Goal: Transaction & Acquisition: Purchase product/service

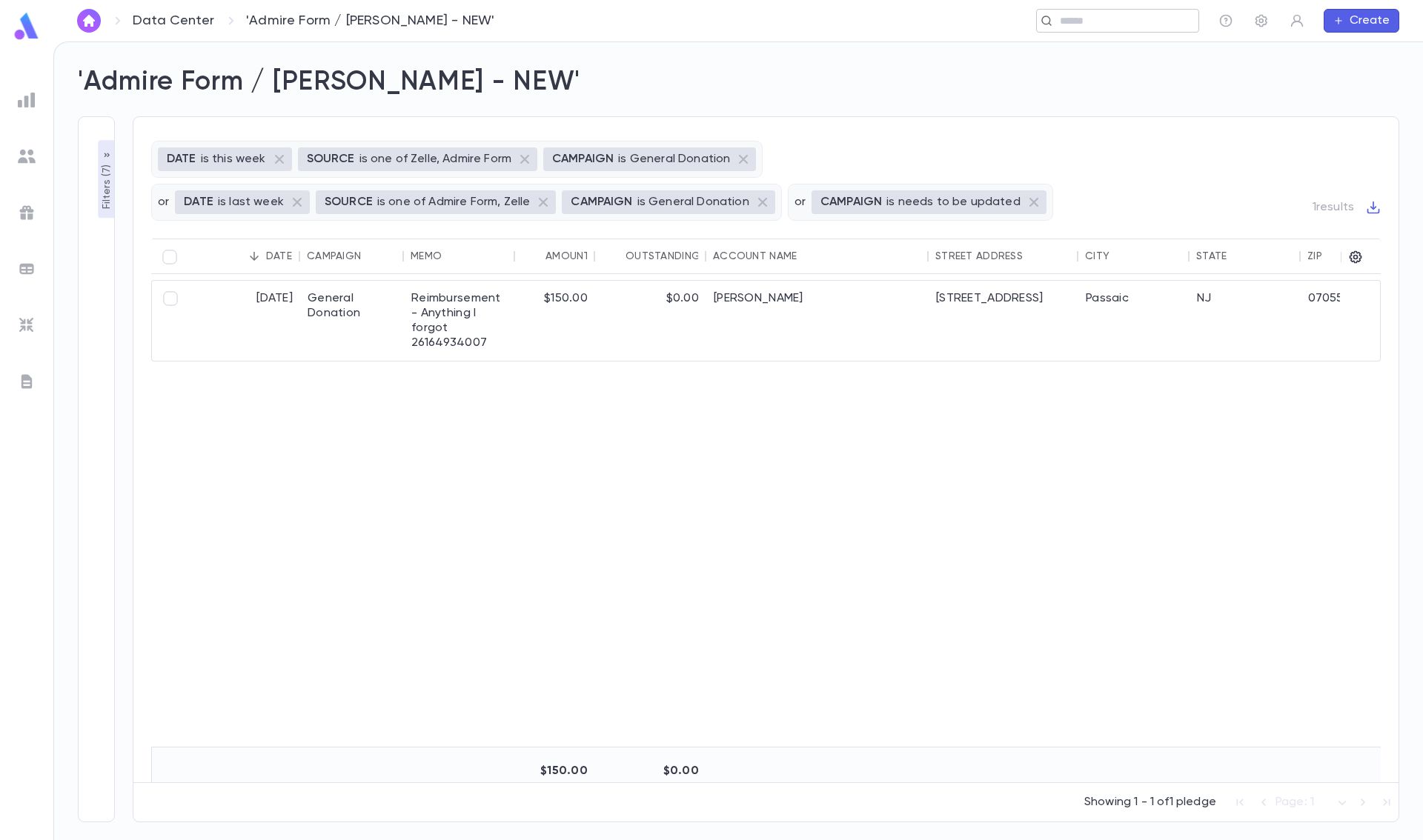
click at [1137, 21] on input "text" at bounding box center [1113, 21] width 115 height 14
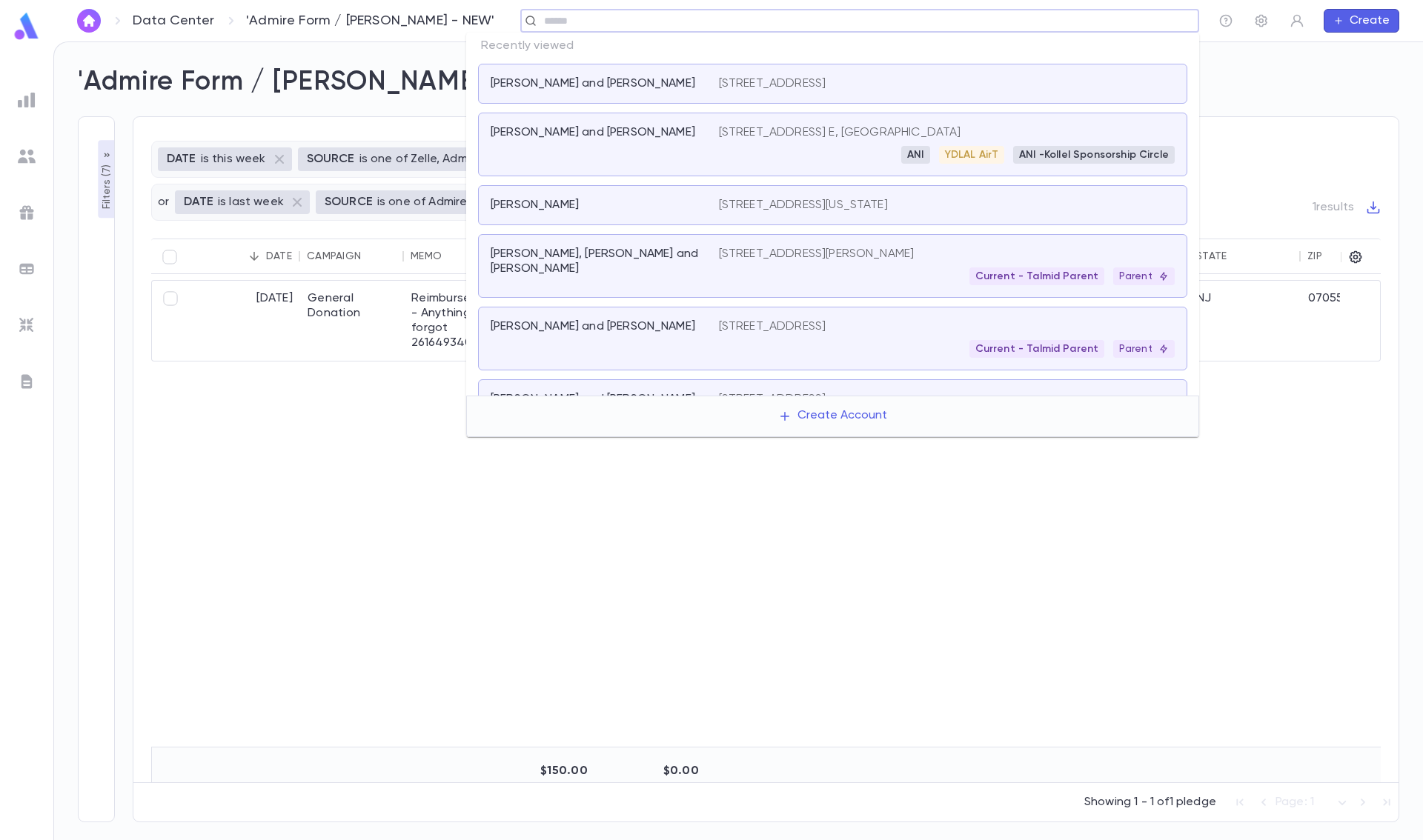
click at [1042, 78] on div "[STREET_ADDRESS]" at bounding box center [946, 84] width 456 height 15
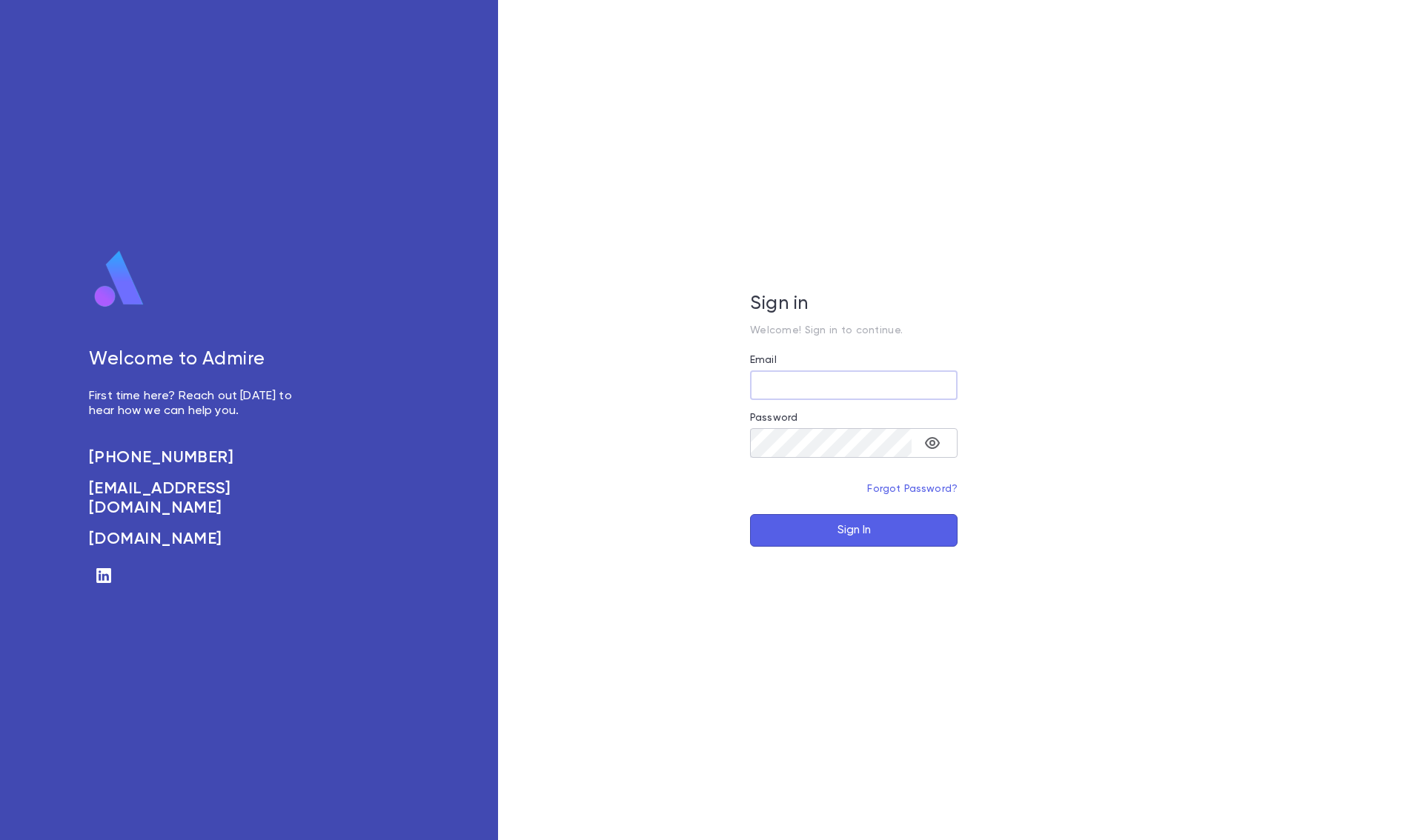
type input "**********"
click at [930, 443] on icon "toggle password visibility" at bounding box center [932, 443] width 15 height 12
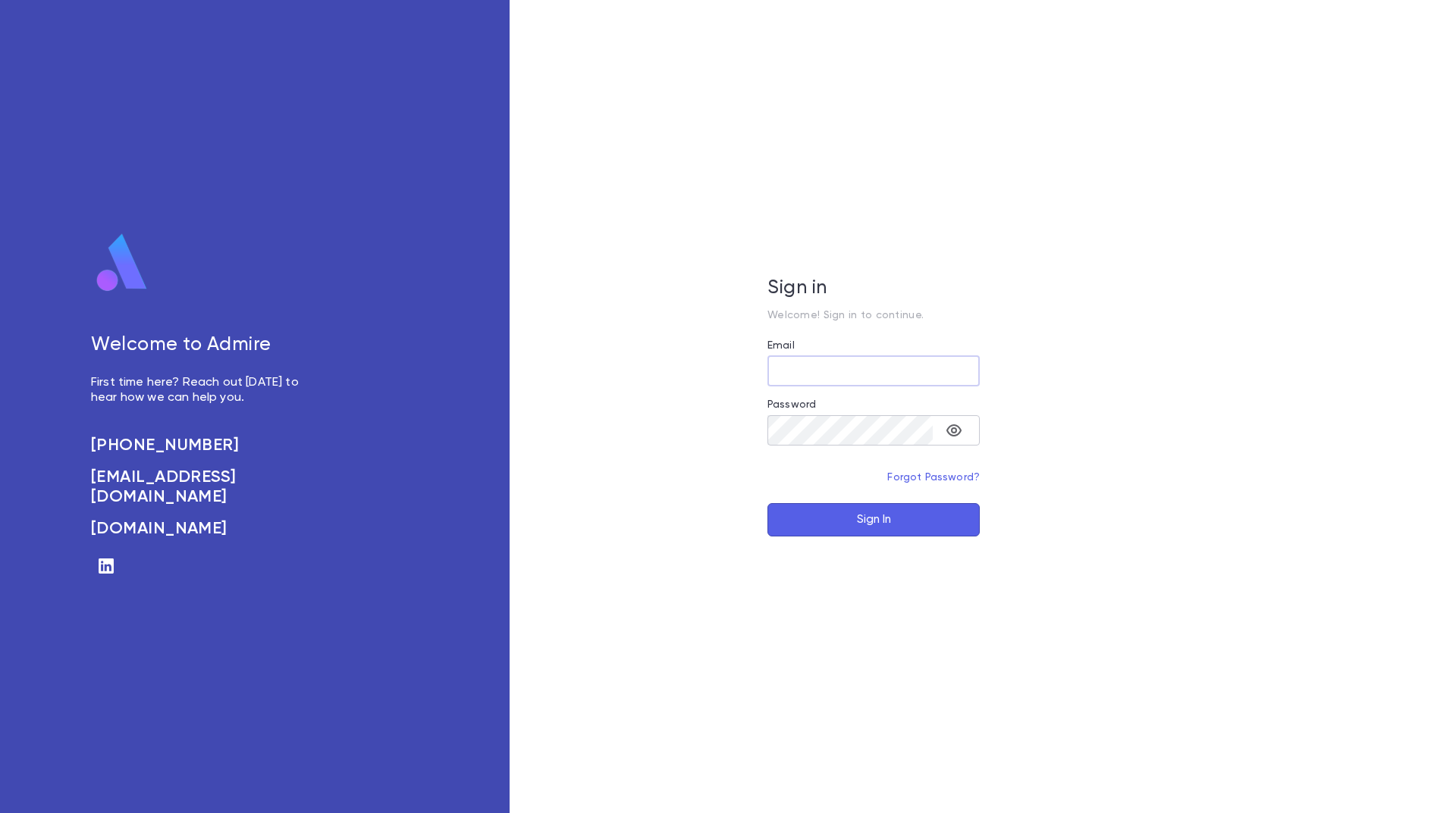
type input "**********"
click at [957, 433] on icon "toggle password visibility" at bounding box center [954, 431] width 19 height 19
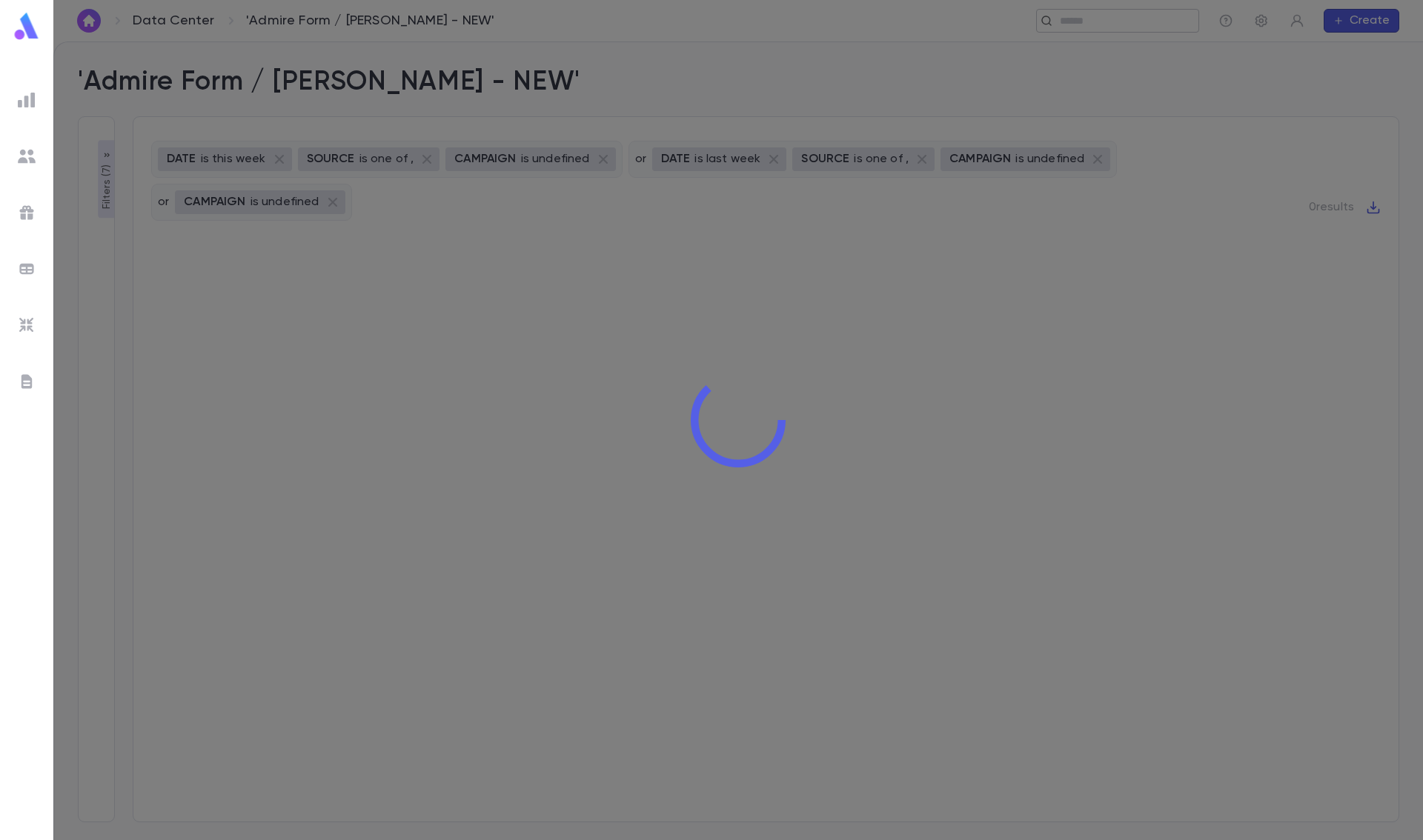
type input "**********"
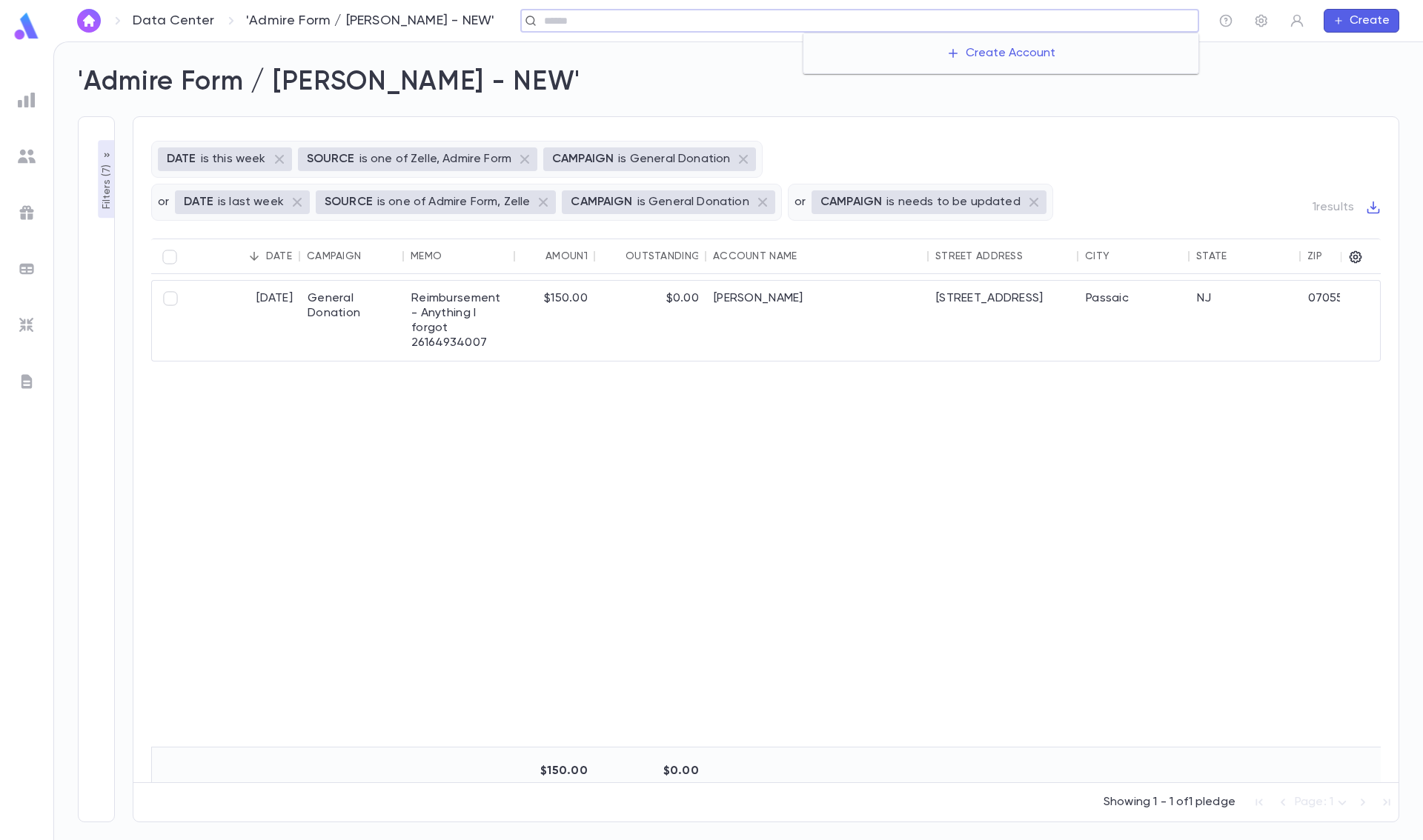
click at [1098, 17] on input "text" at bounding box center [865, 21] width 653 height 14
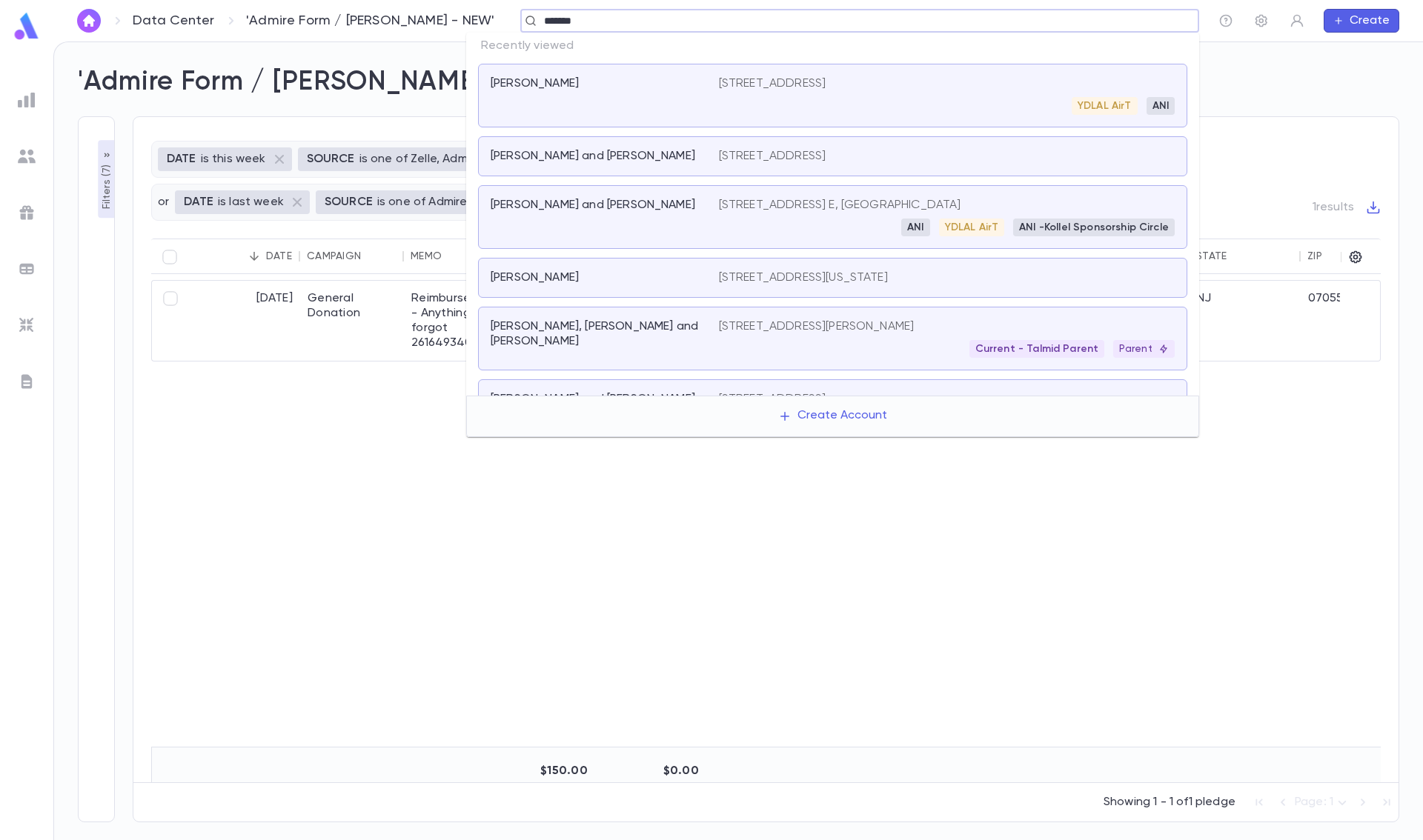
type input "********"
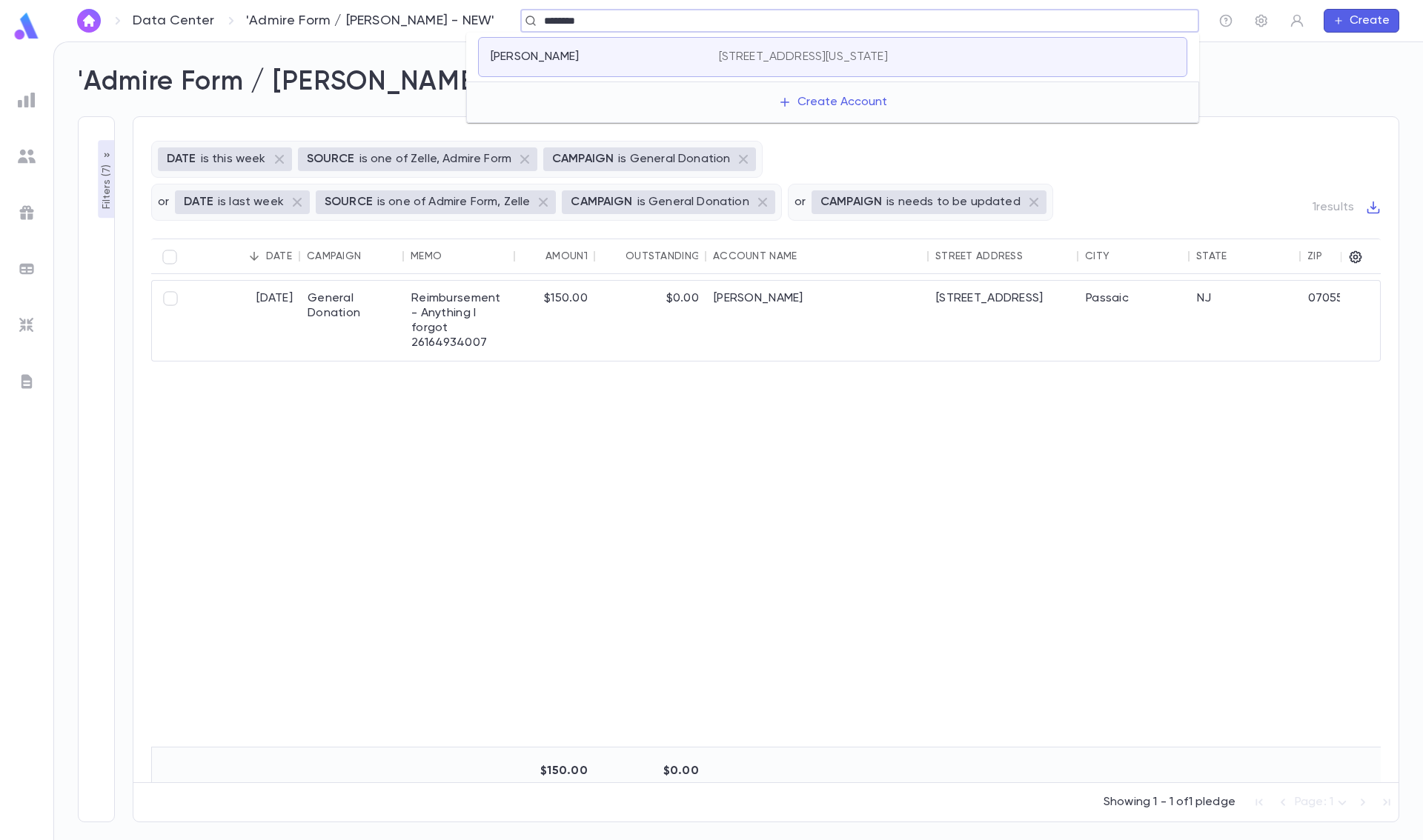
click at [888, 54] on p "[STREET_ADDRESS][US_STATE]" at bounding box center [802, 57] width 169 height 15
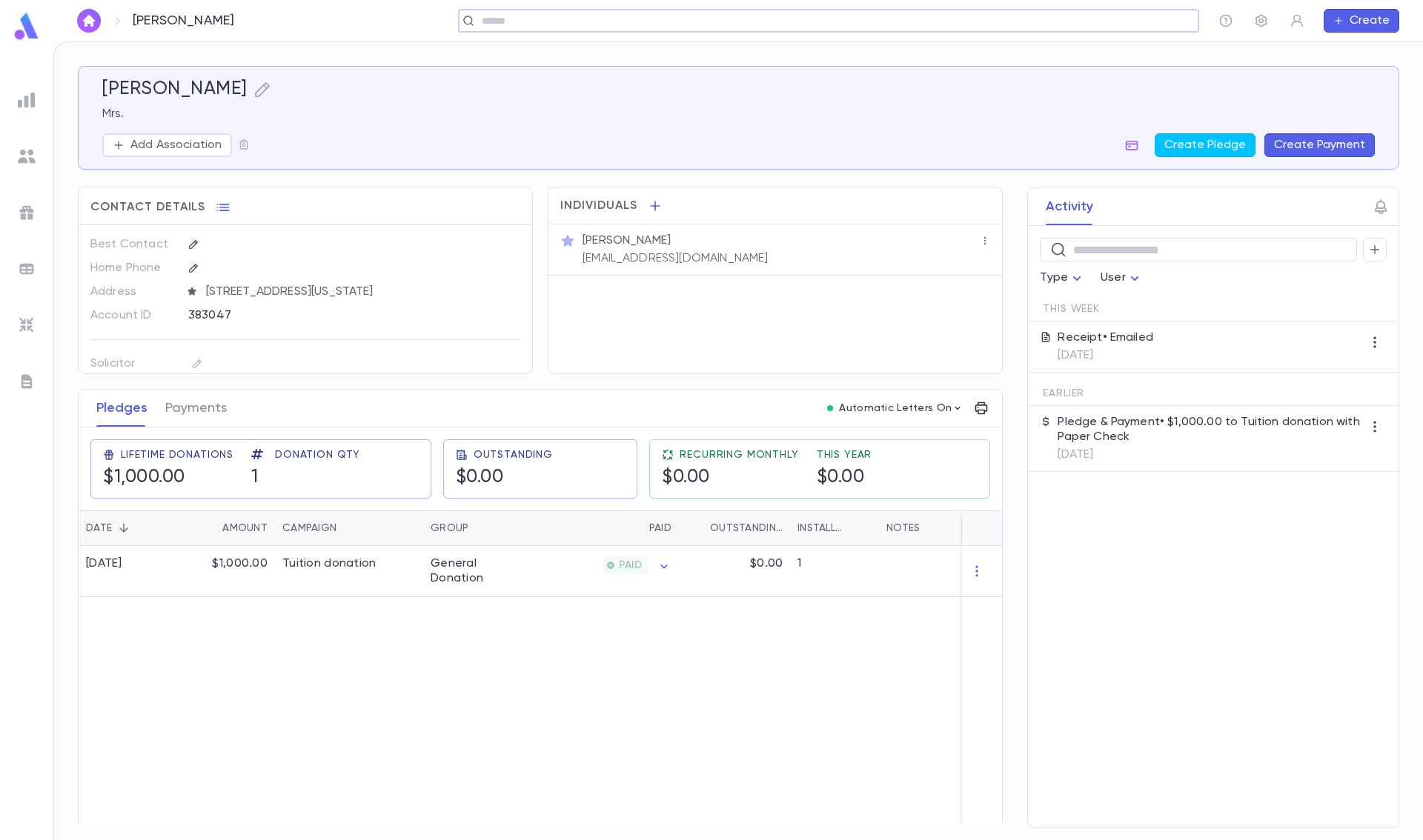
click at [732, 267] on div "Mrs. Naomi Engelman be@aol.com" at bounding box center [774, 250] width 453 height 51
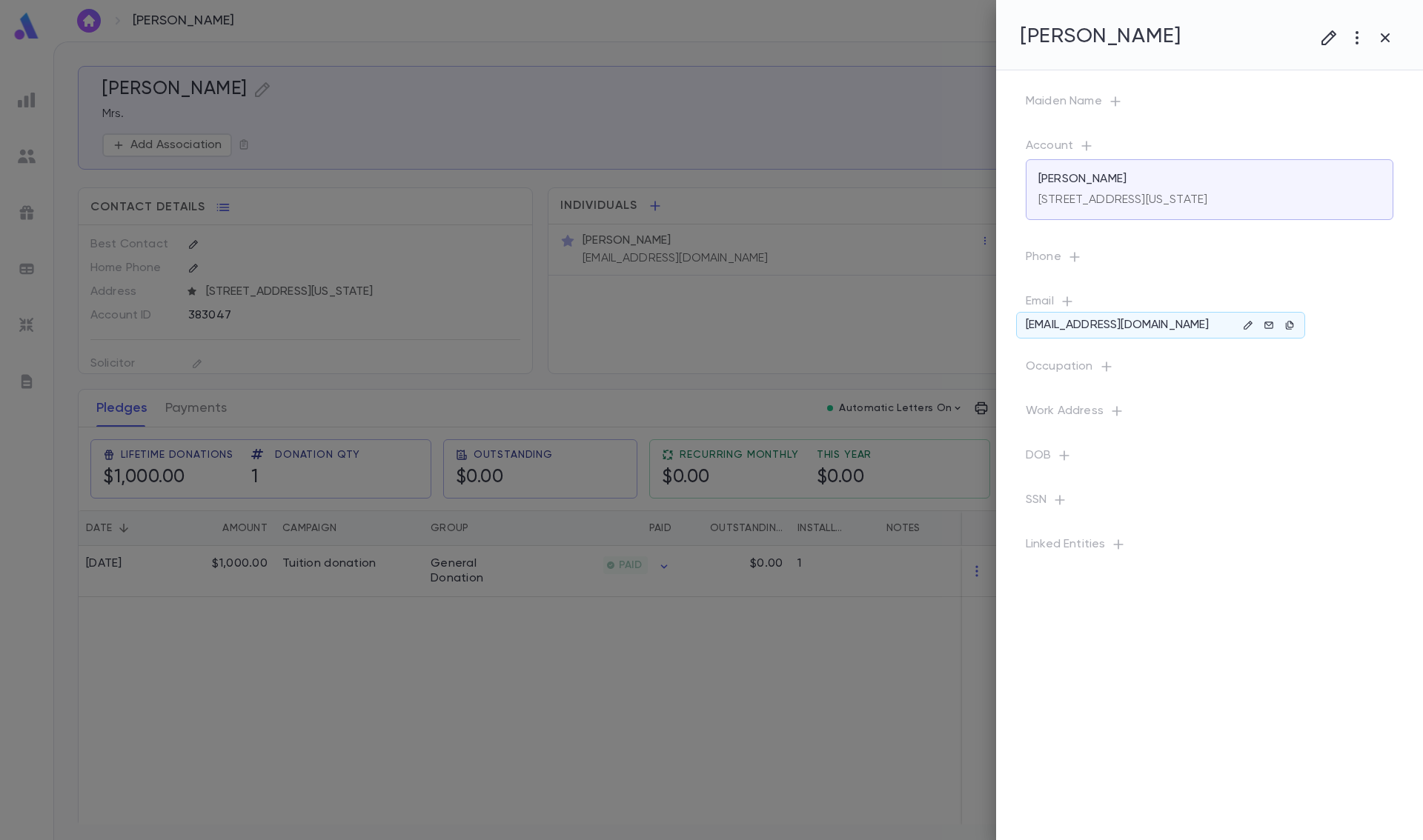
click at [1026, 323] on p "be@aol.com" at bounding box center [1117, 325] width 183 height 15
click at [1246, 324] on icon "button" at bounding box center [1248, 325] width 11 height 11
click at [1172, 389] on input "**********" at bounding box center [1280, 390] width 235 height 23
type input "**********"
click at [1360, 457] on button "Save" at bounding box center [1374, 462] width 48 height 24
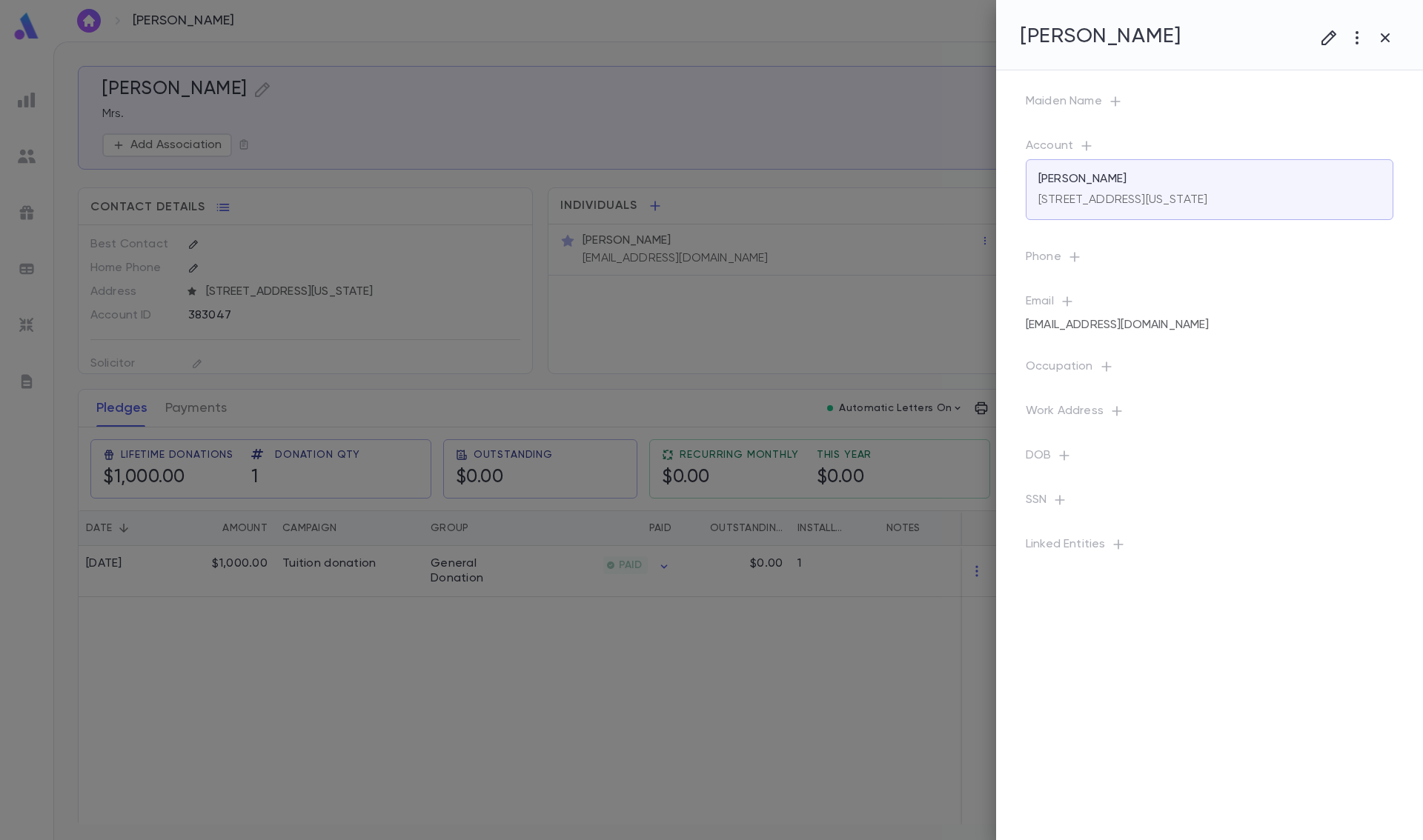
click at [790, 326] on div at bounding box center [711, 420] width 1423 height 840
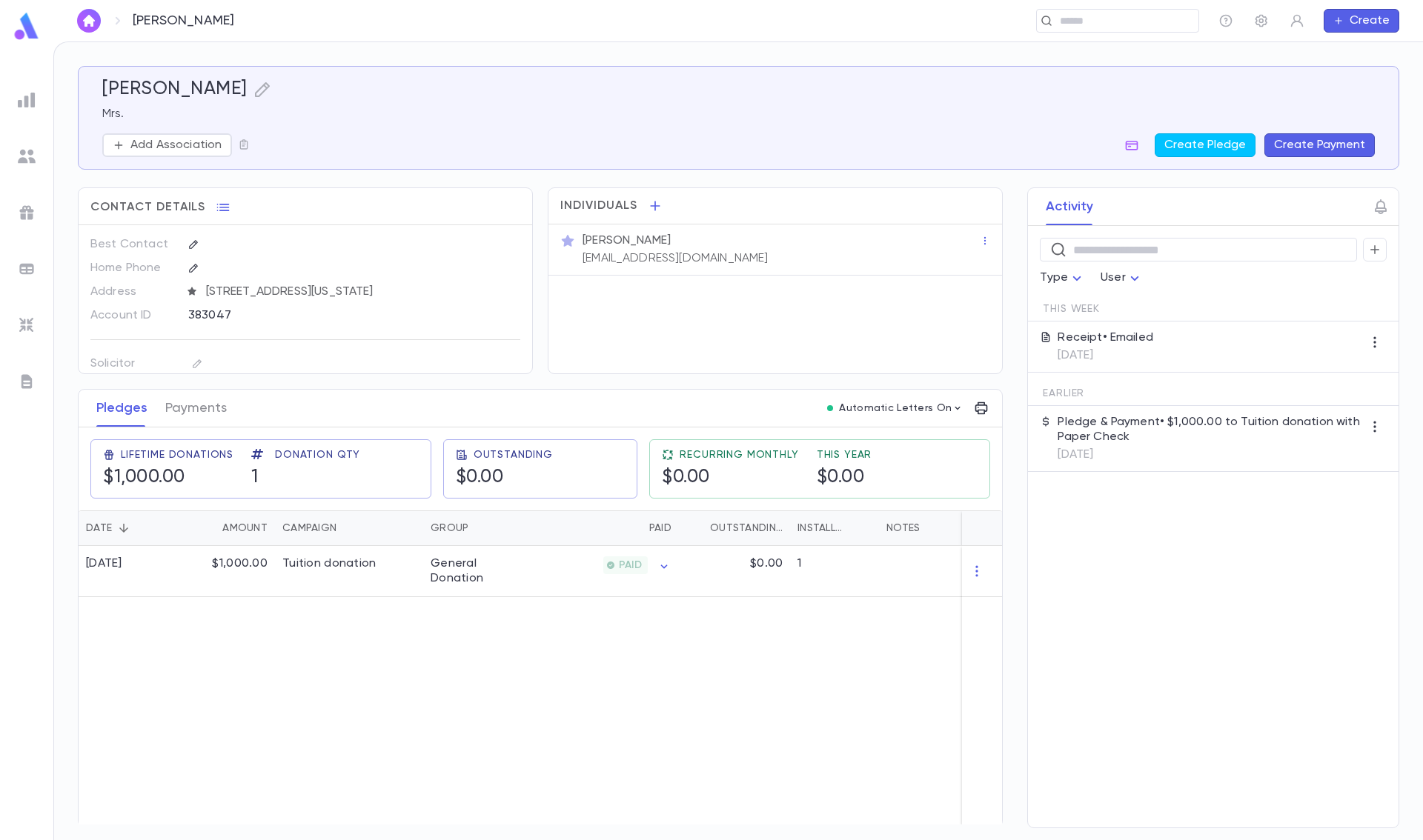
click at [1135, 340] on p "Receipt • Emailed" at bounding box center [1105, 338] width 95 height 15
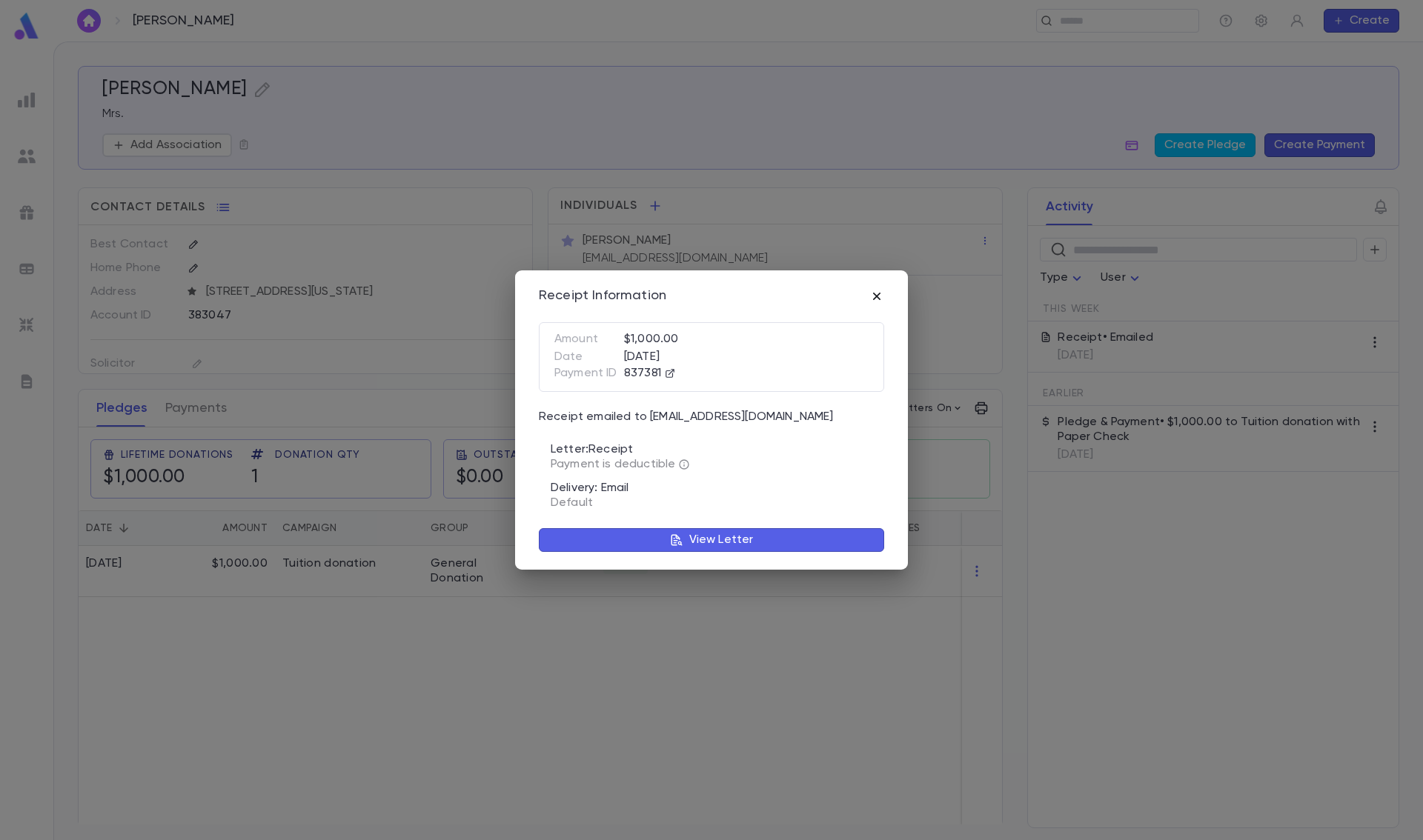
drag, startPoint x: 876, startPoint y: 299, endPoint x: 1014, endPoint y: 319, distance: 139.4
click at [876, 298] on icon "button" at bounding box center [877, 296] width 15 height 15
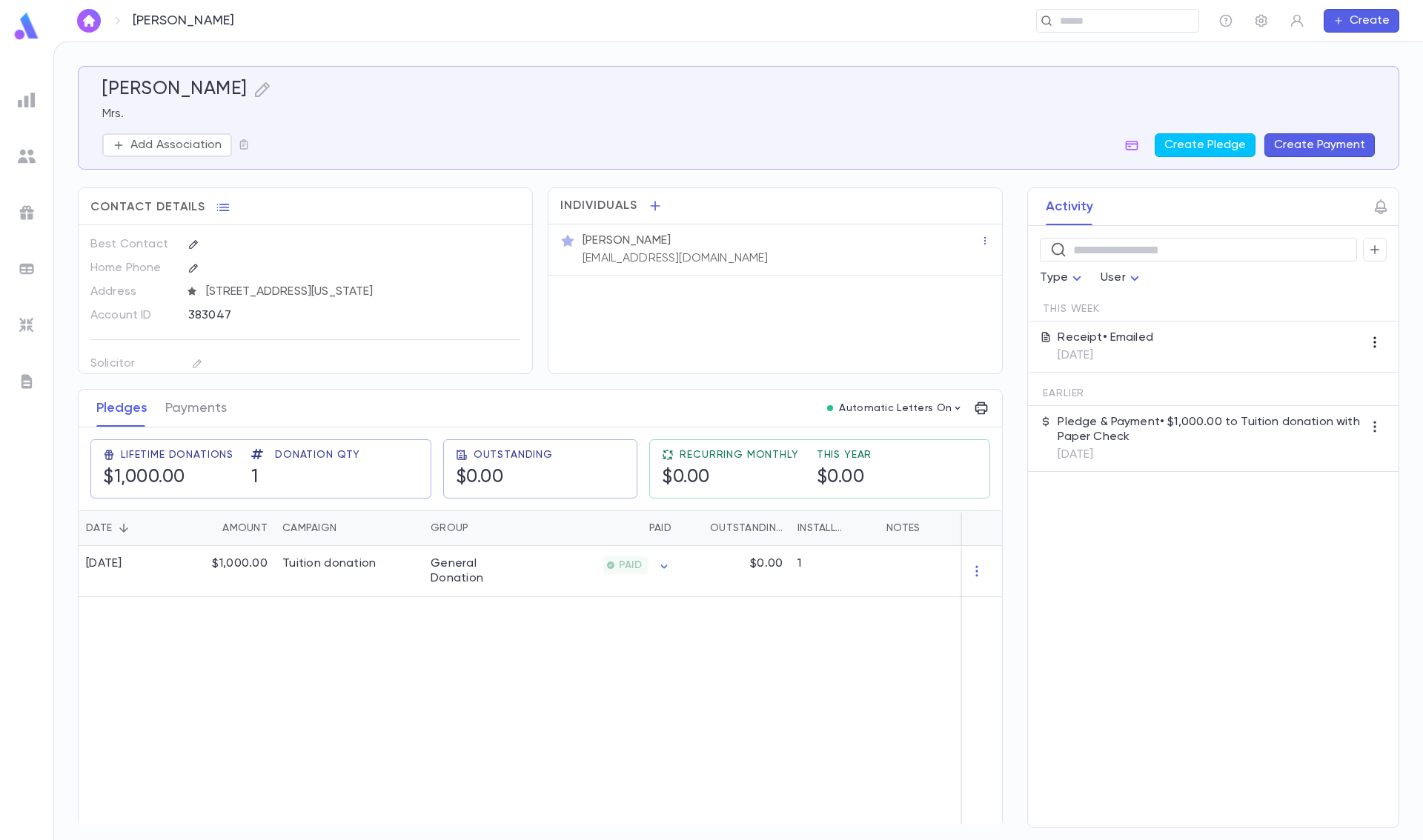
click at [1370, 338] on icon "button" at bounding box center [1374, 342] width 15 height 15
click at [1187, 346] on div at bounding box center [711, 420] width 1423 height 840
click at [1127, 344] on p "Receipt • Emailed" at bounding box center [1105, 338] width 95 height 15
click at [1123, 341] on p "Receipt • Emailed" at bounding box center [1105, 338] width 95 height 15
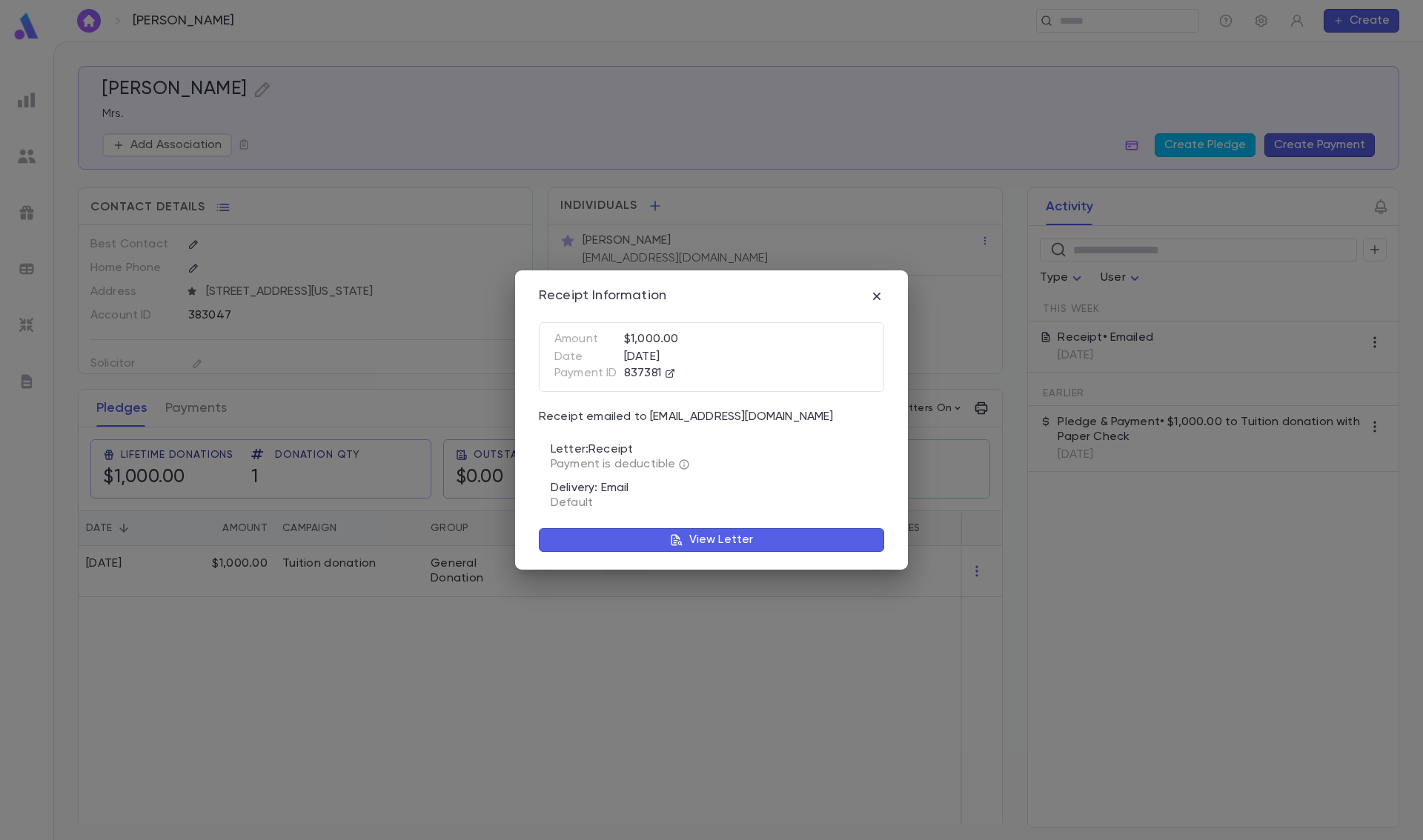
click at [685, 531] on button "View Letter" at bounding box center [712, 540] width 346 height 24
click at [717, 536] on p "View Letter" at bounding box center [721, 540] width 64 height 15
click at [649, 534] on button "View Letter" at bounding box center [712, 540] width 346 height 24
click at [675, 536] on icon "button" at bounding box center [677, 540] width 13 height 13
click at [874, 296] on icon "button" at bounding box center [877, 296] width 15 height 15
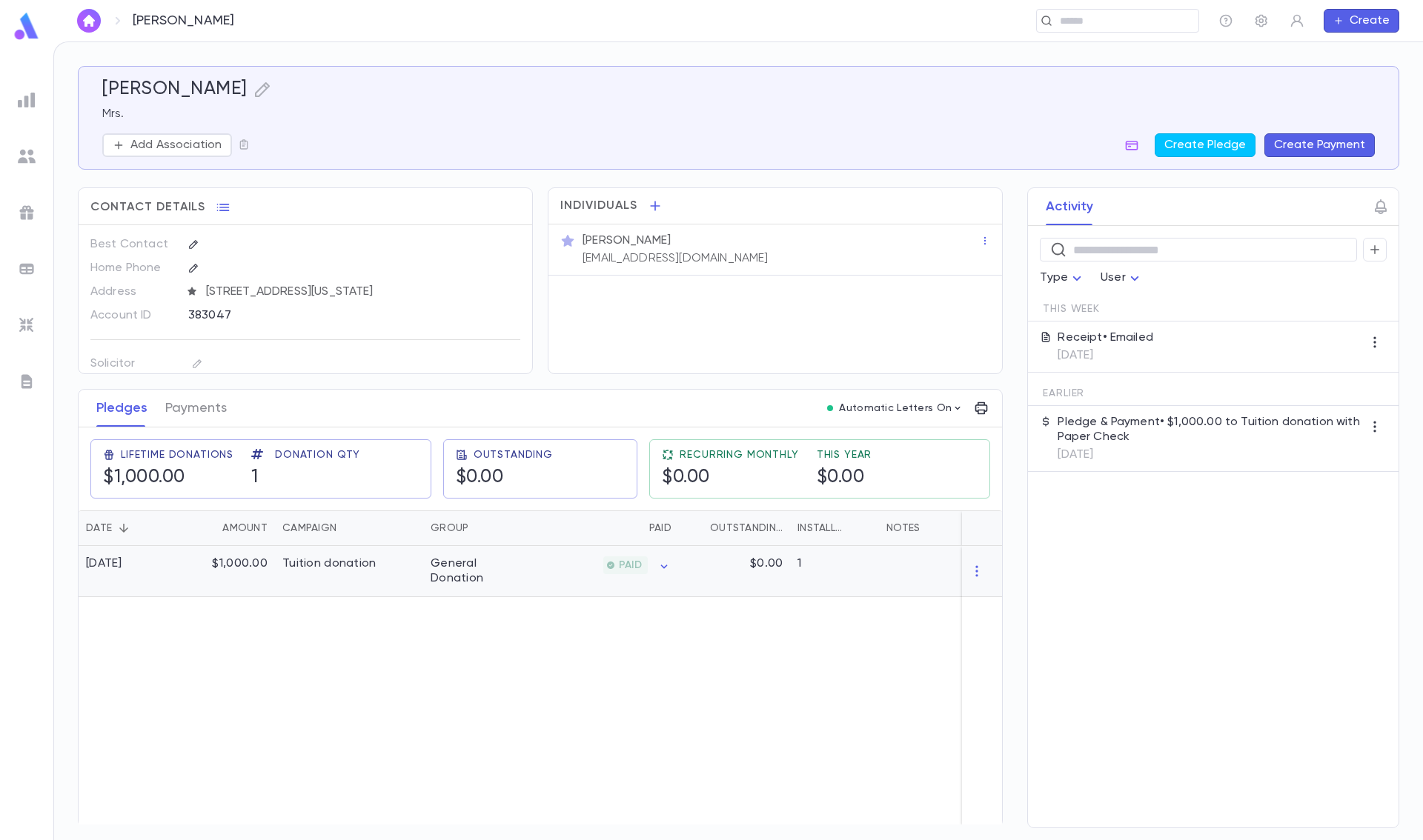
click at [528, 571] on div "General Donation" at bounding box center [478, 572] width 111 height 51
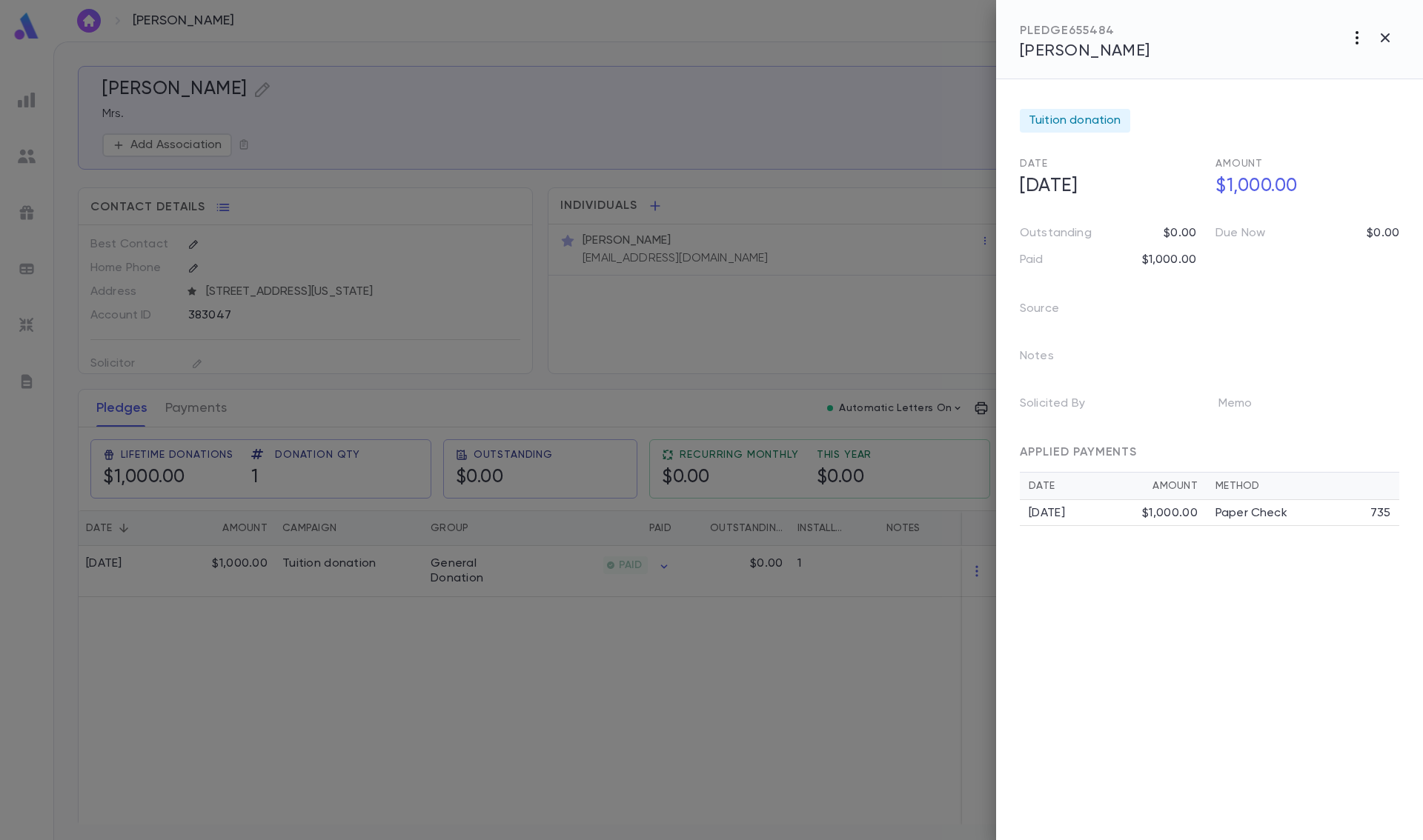
click at [1356, 38] on icon "button" at bounding box center [1357, 38] width 3 height 13
click at [1204, 301] on div at bounding box center [711, 420] width 1423 height 840
click at [1261, 197] on h5 "$1,000.00" at bounding box center [1303, 187] width 193 height 31
click at [1393, 215] on icon "button" at bounding box center [1387, 219] width 13 height 15
click at [1153, 513] on div "$1,000.00" at bounding box center [1170, 513] width 56 height 15
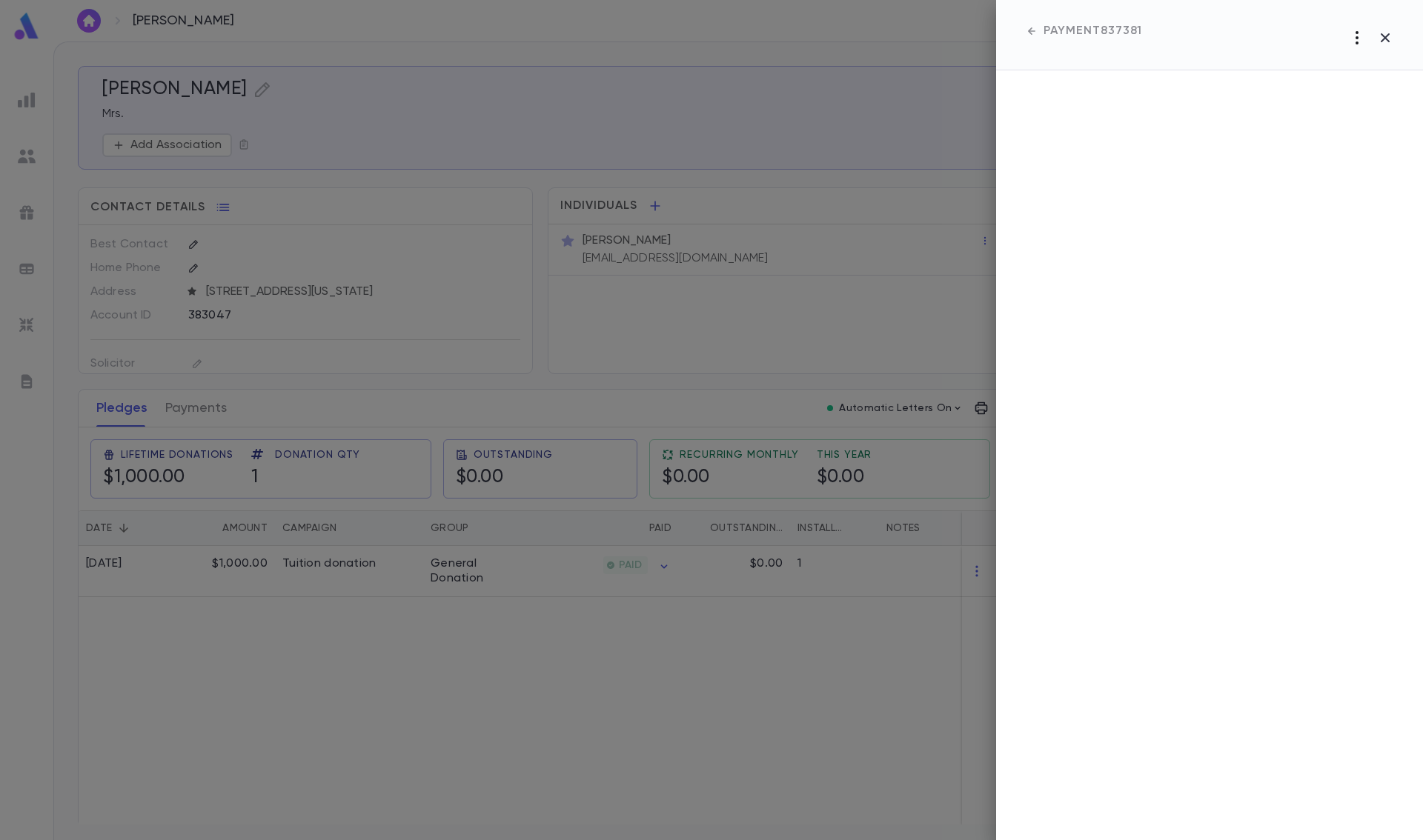
click at [1357, 37] on icon "button" at bounding box center [1357, 38] width 3 height 13
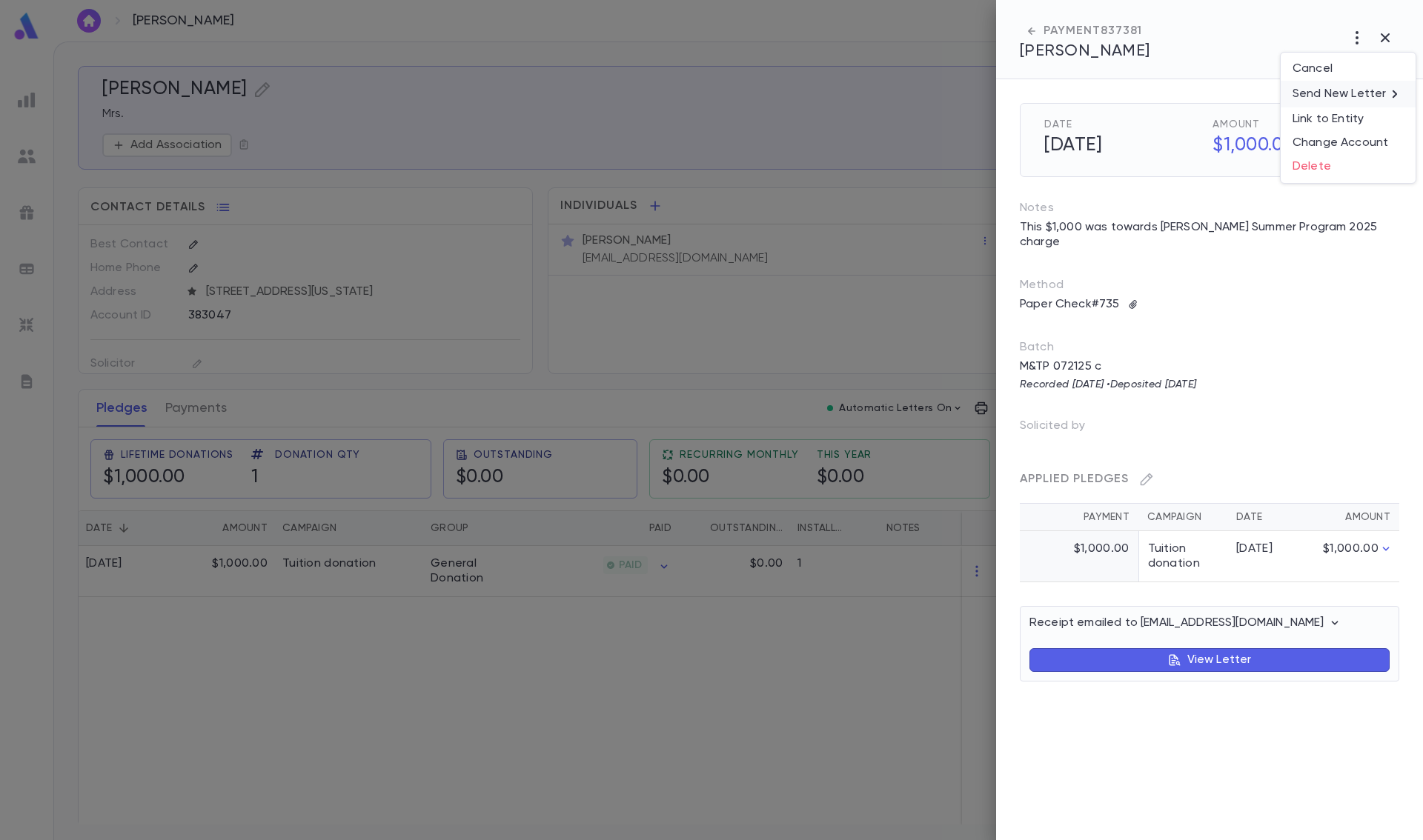
click at [1331, 95] on p "Send New Letter" at bounding box center [1338, 94] width 93 height 15
click at [1379, 94] on li "Email" at bounding box center [1385, 95] width 52 height 26
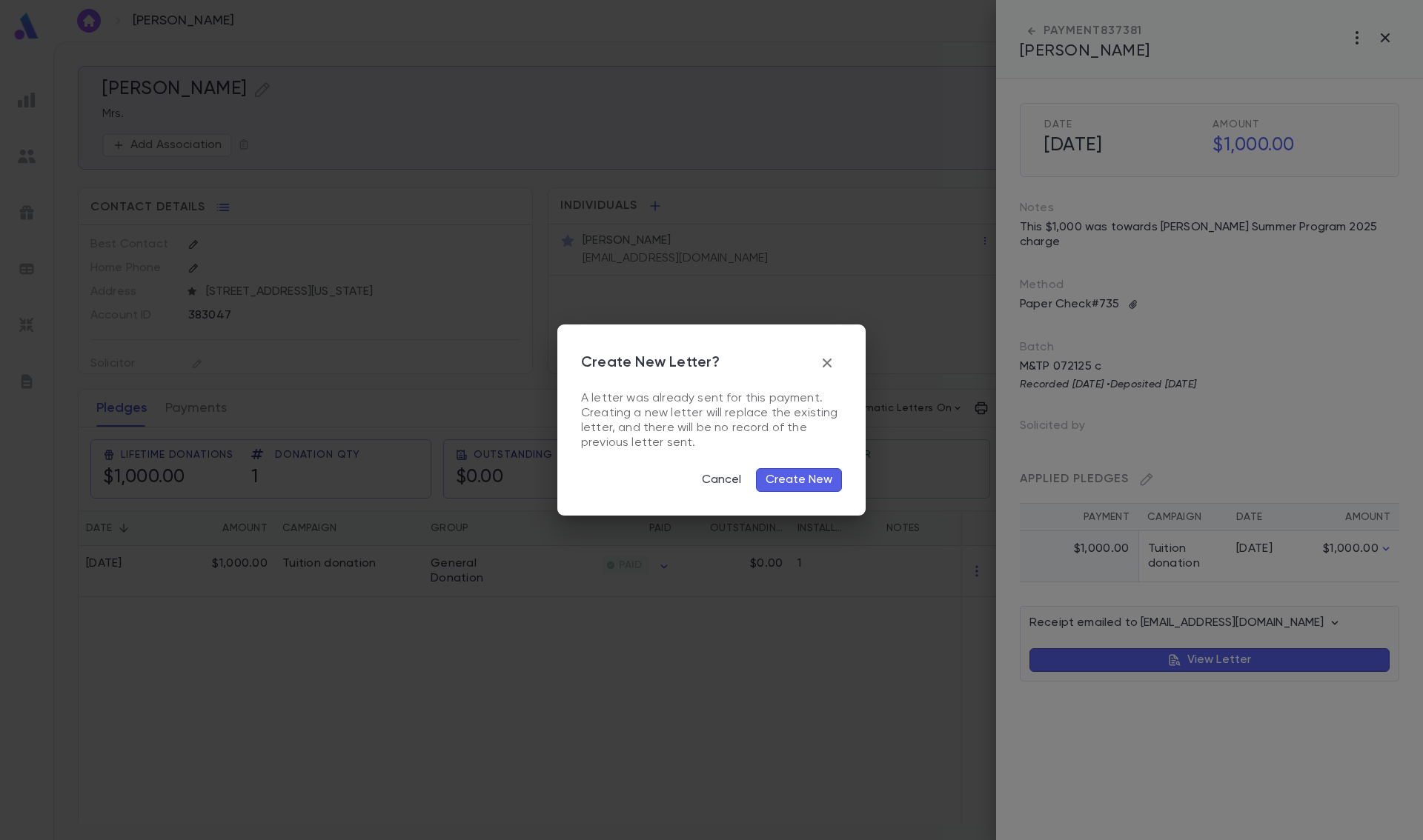
click at [799, 473] on button "Create New" at bounding box center [798, 480] width 86 height 24
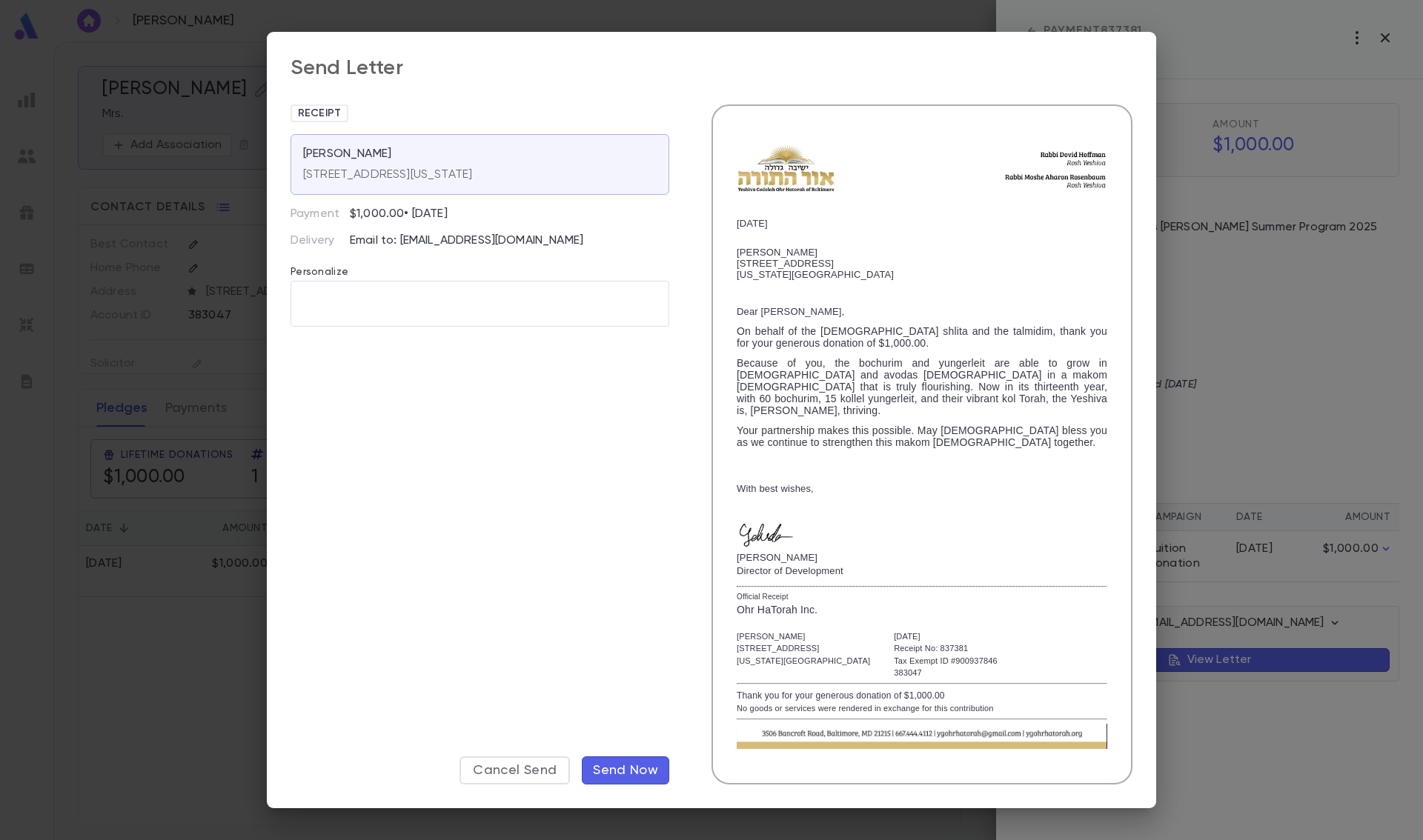
click at [621, 769] on span "Send Now" at bounding box center [625, 770] width 65 height 16
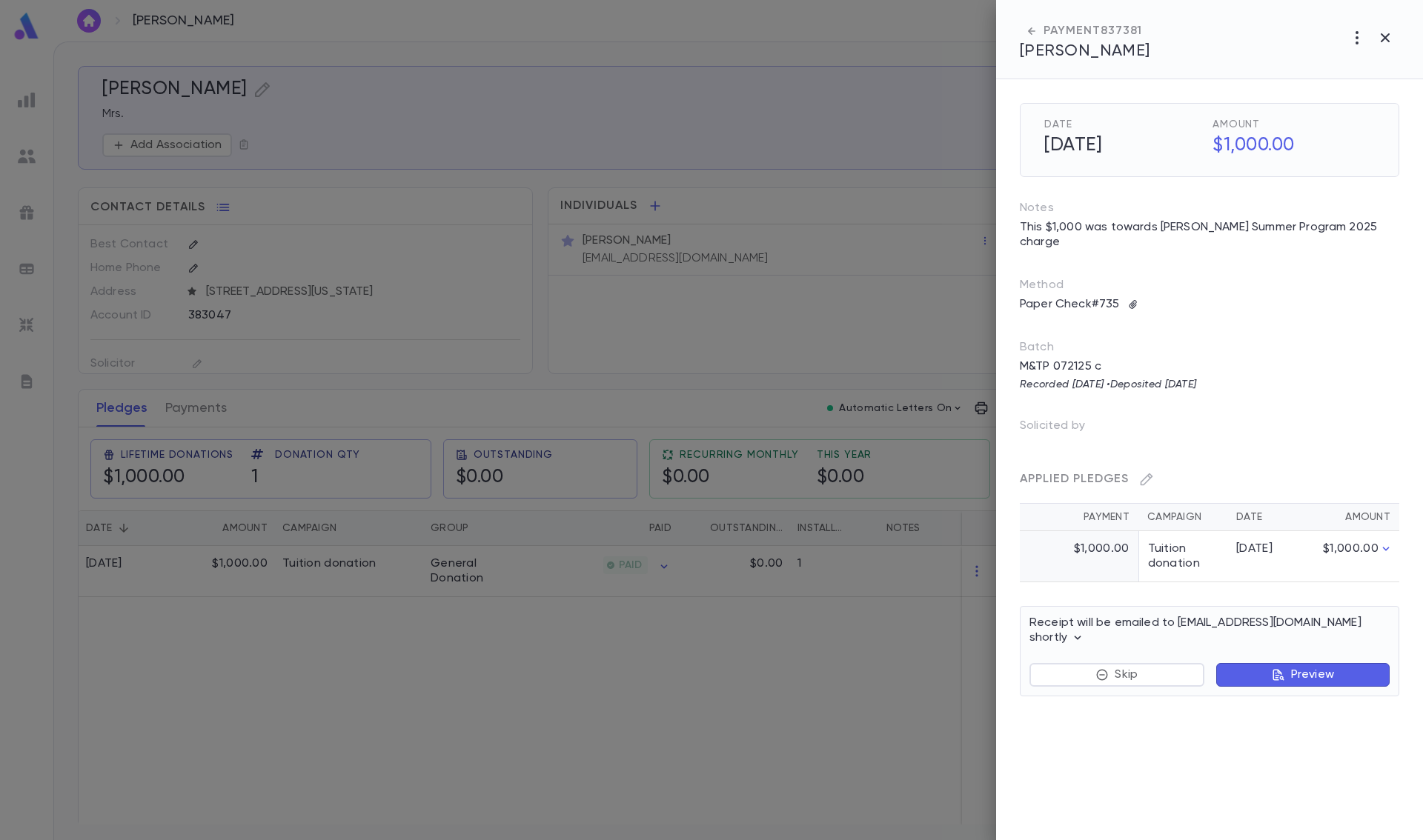
click at [830, 731] on div at bounding box center [711, 420] width 1423 height 840
